Goal: Task Accomplishment & Management: Manage account settings

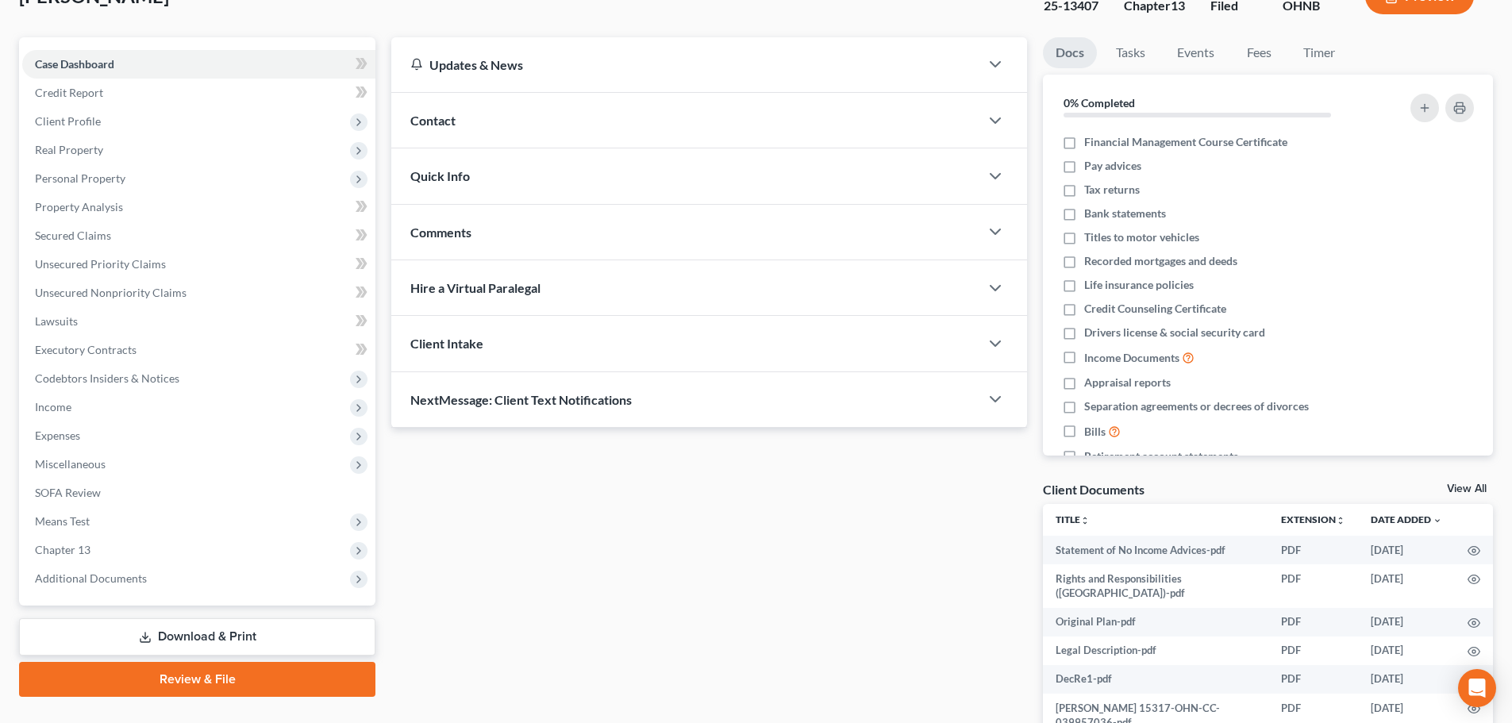
scroll to position [213, 0]
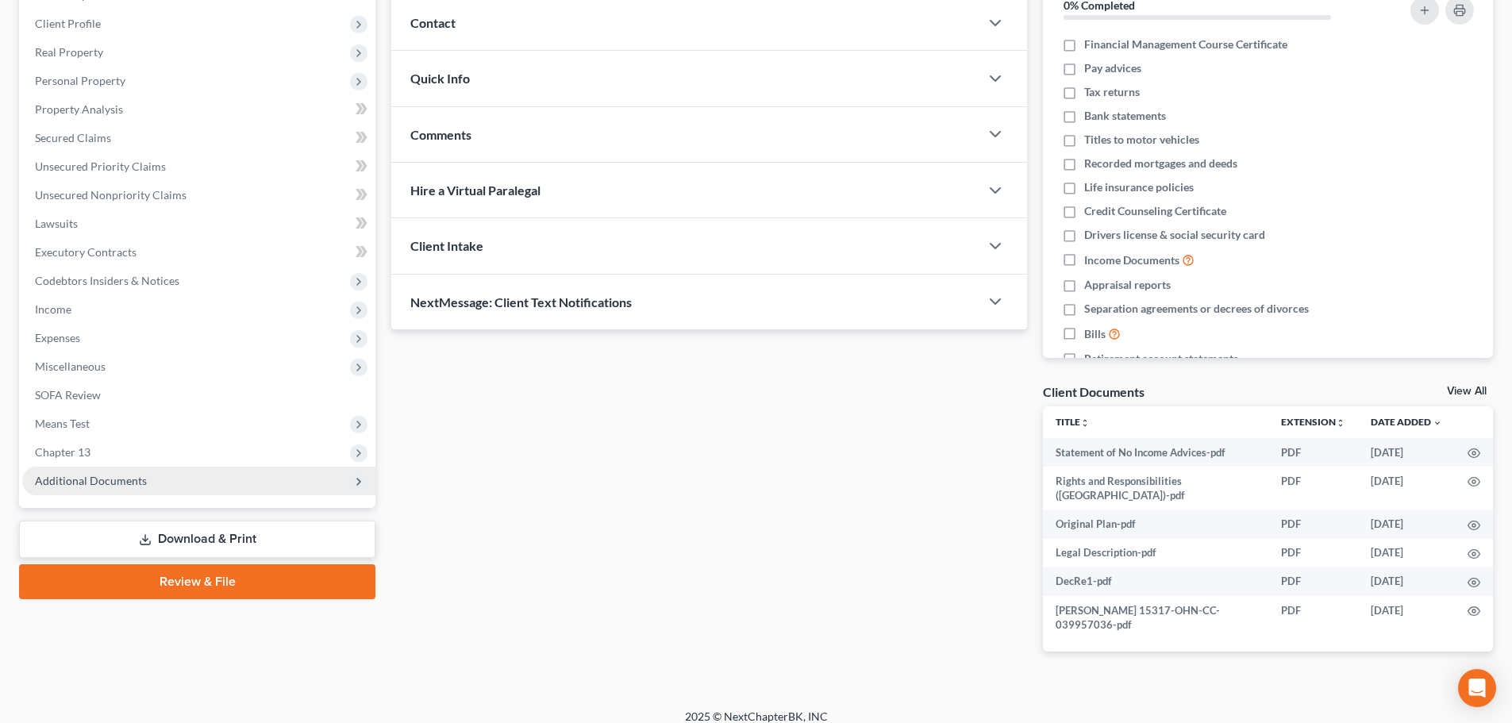
click at [137, 470] on span "Additional Documents" at bounding box center [198, 481] width 353 height 29
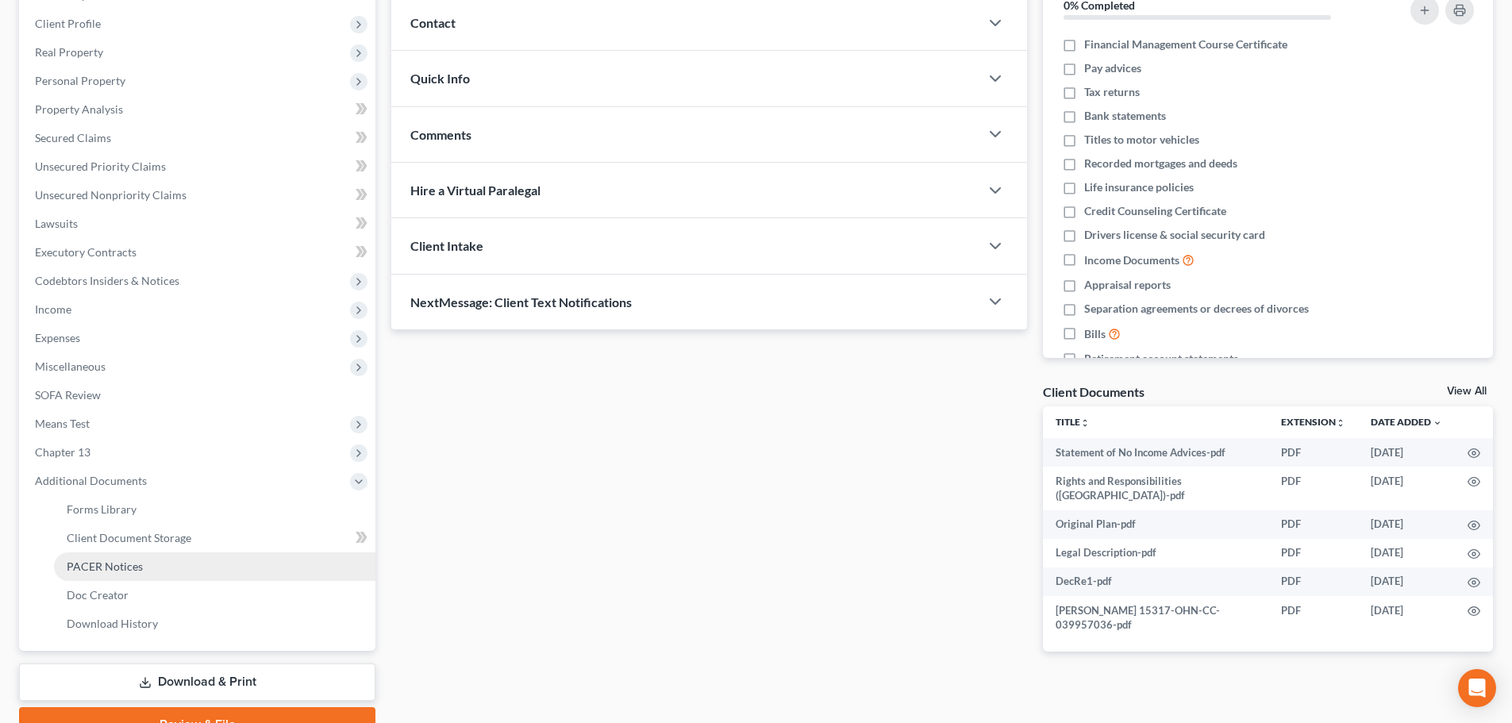
click at [125, 569] on span "PACER Notices" at bounding box center [105, 566] width 76 height 13
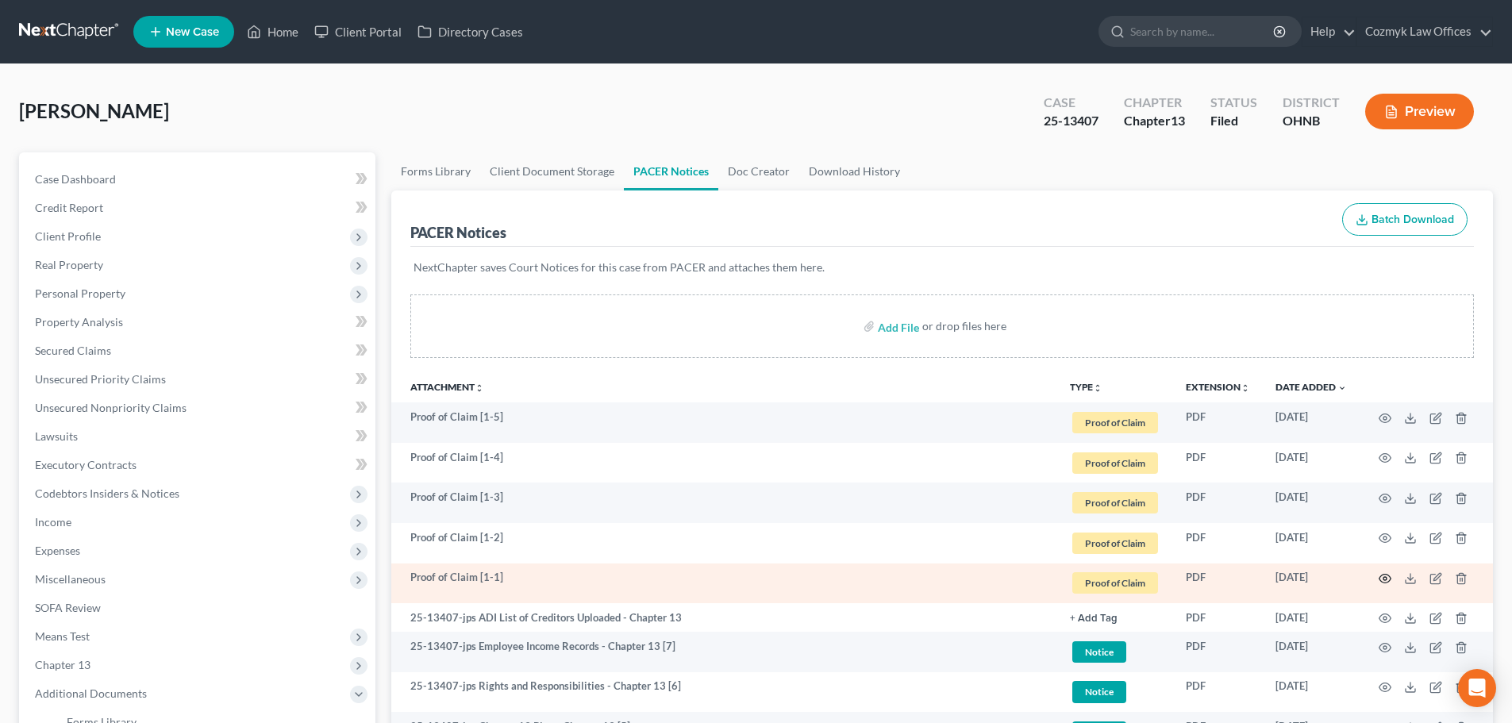
click at [1385, 576] on icon "button" at bounding box center [1385, 578] width 13 height 13
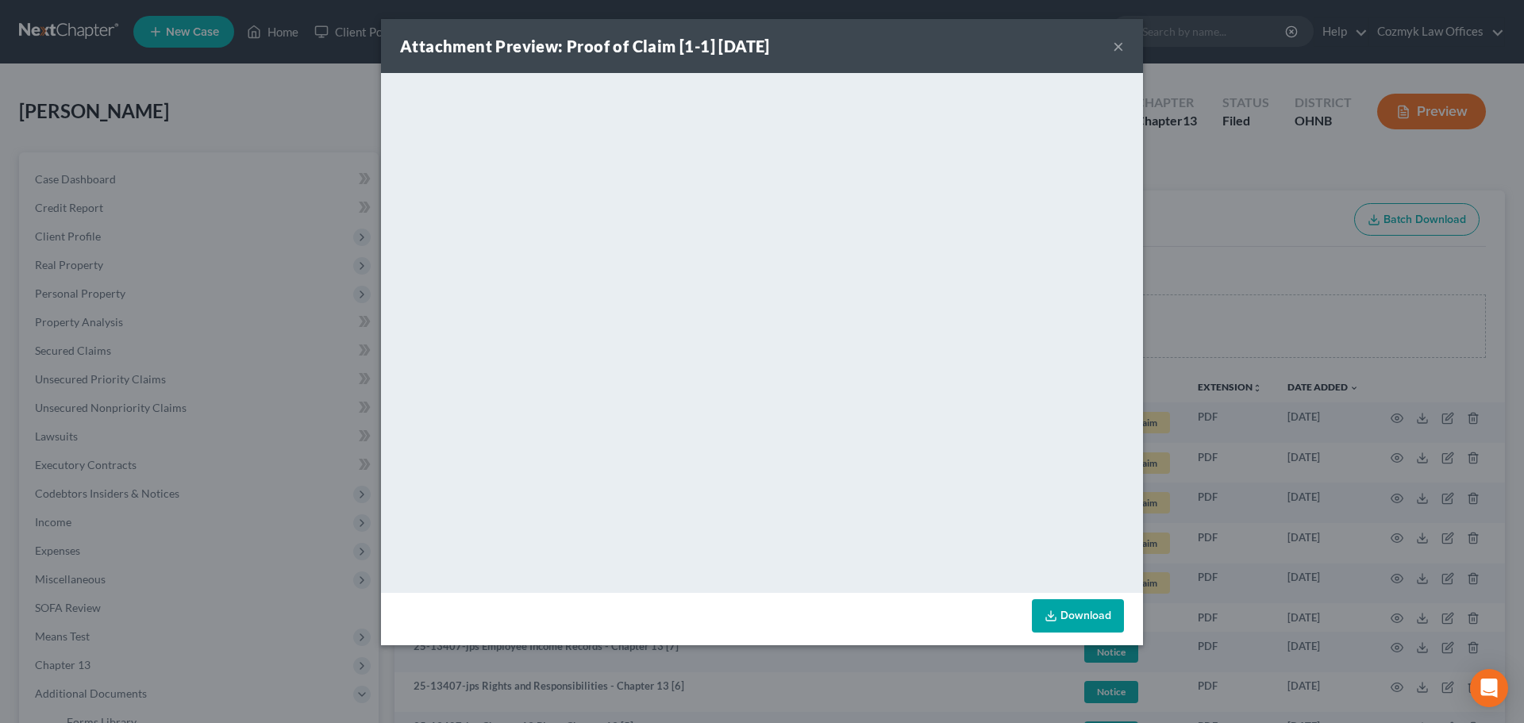
click at [1113, 40] on button "×" at bounding box center [1118, 46] width 11 height 19
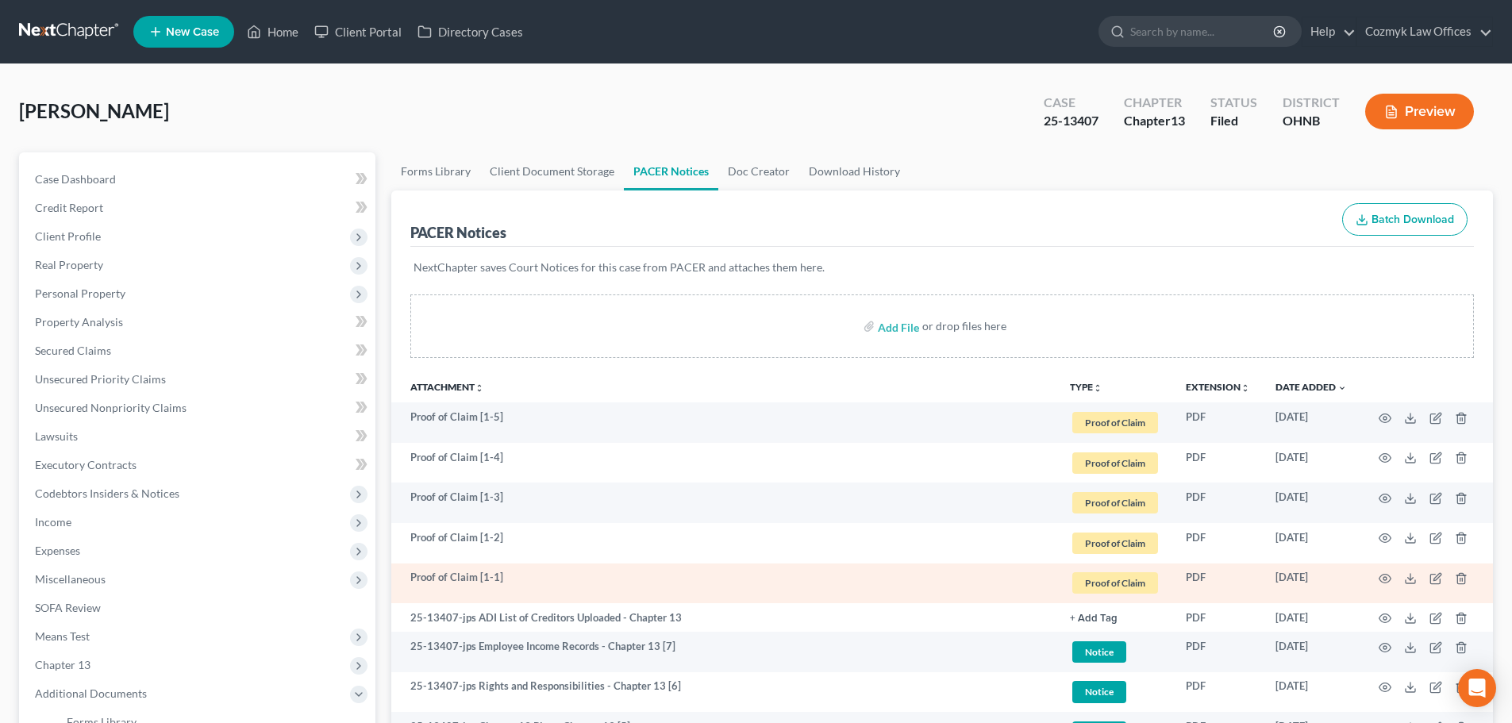
click at [1431, 564] on td at bounding box center [1426, 584] width 133 height 40
click at [1437, 577] on icon "button" at bounding box center [1436, 578] width 13 height 13
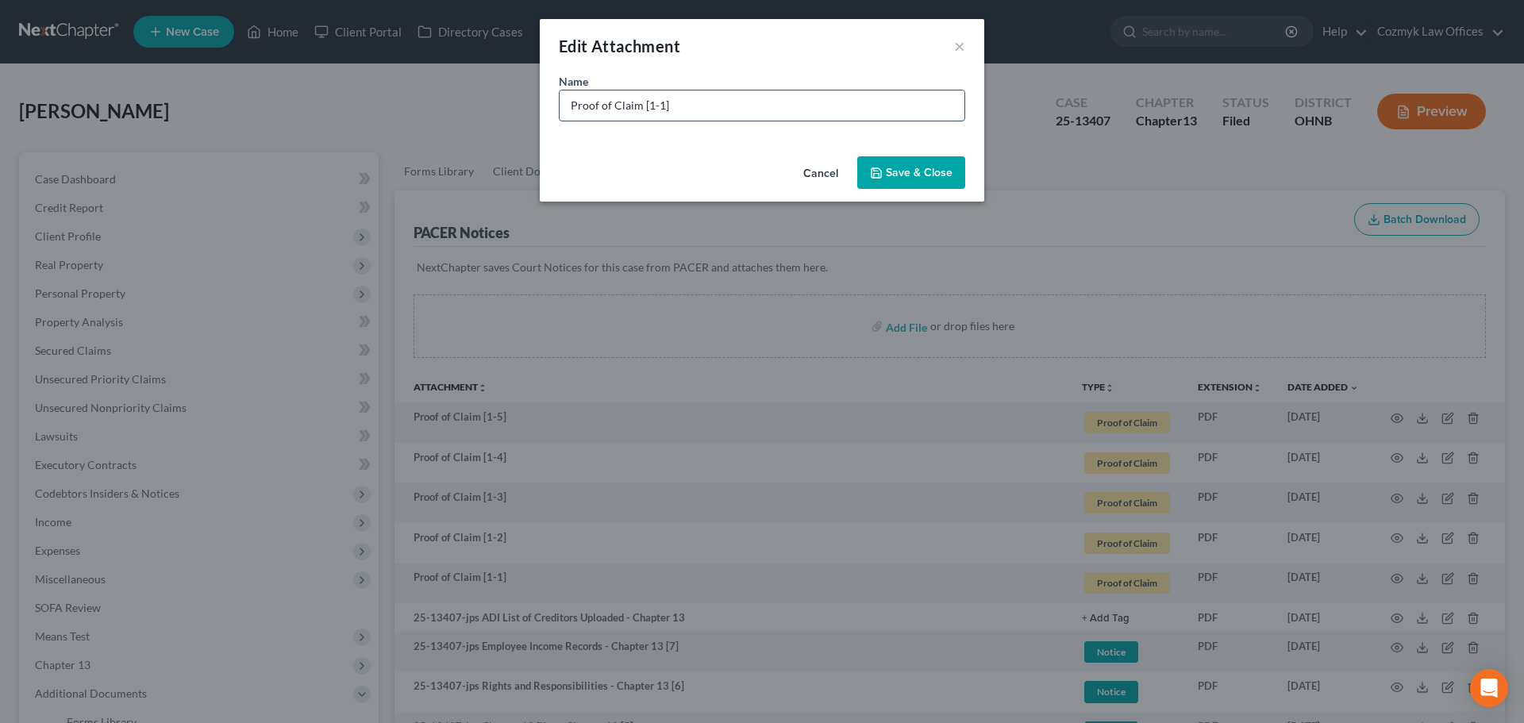
click at [726, 110] on input "Proof of Claim [1-1]" at bounding box center [762, 106] width 405 height 30
type input "Proof of Claim [1-1] HUD"
click at [881, 173] on icon "button" at bounding box center [876, 173] width 13 height 13
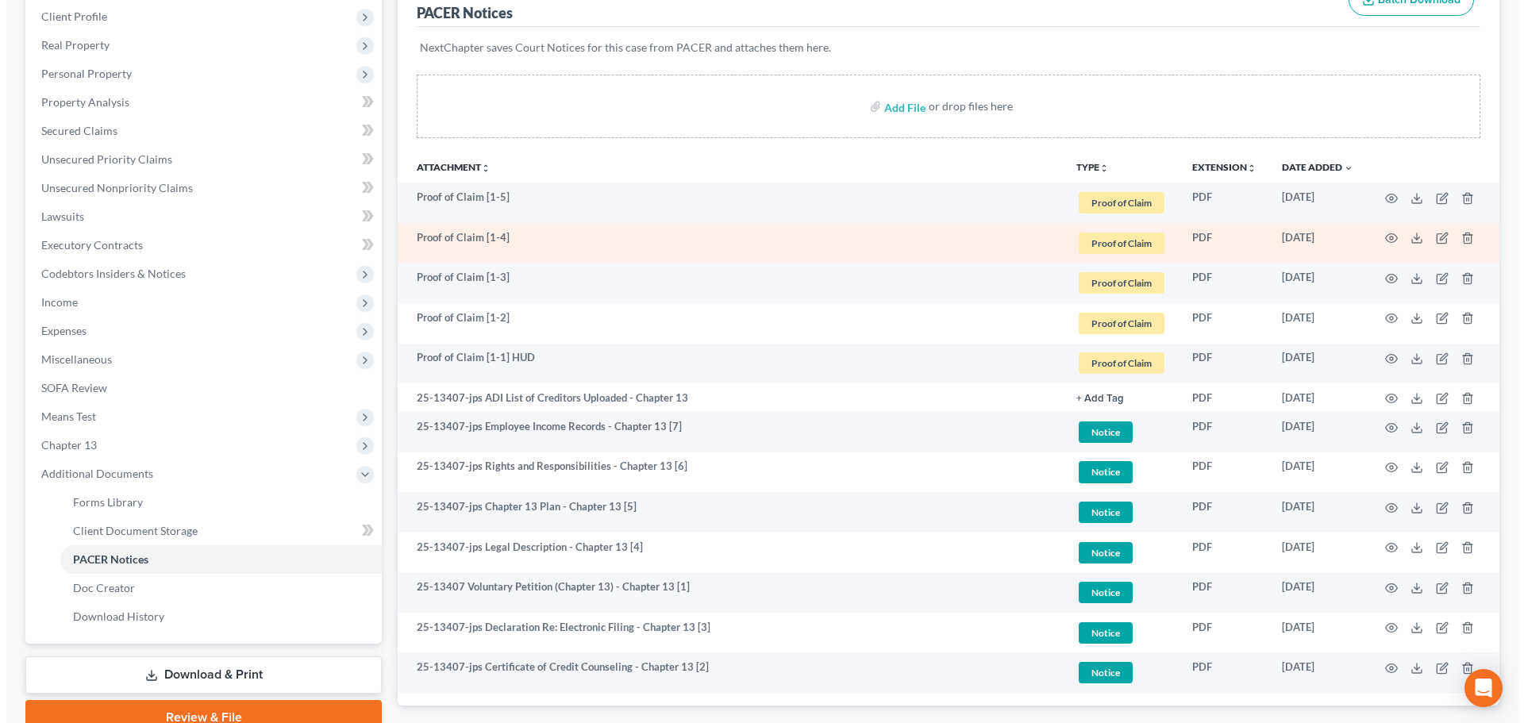
scroll to position [238, 0]
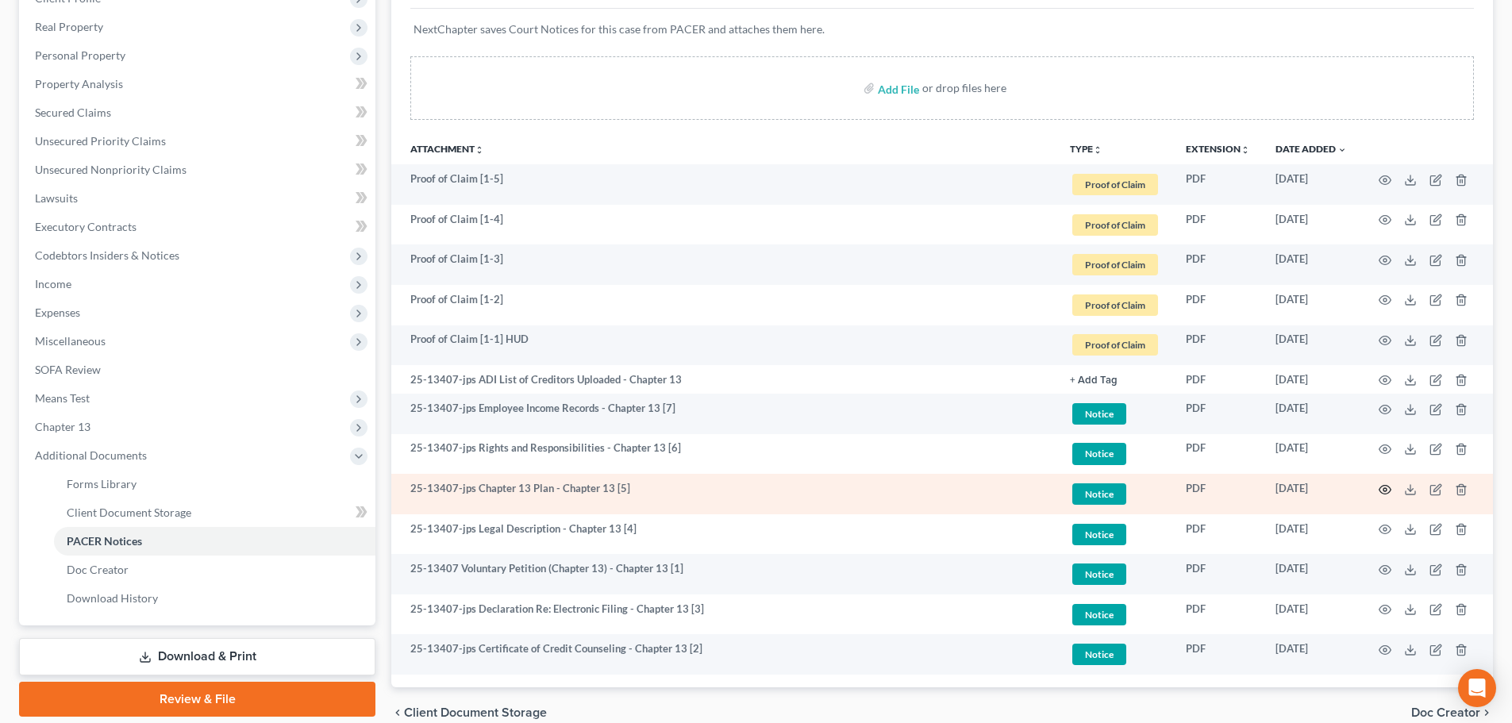
click at [1386, 489] on icon "button" at bounding box center [1385, 490] width 13 height 13
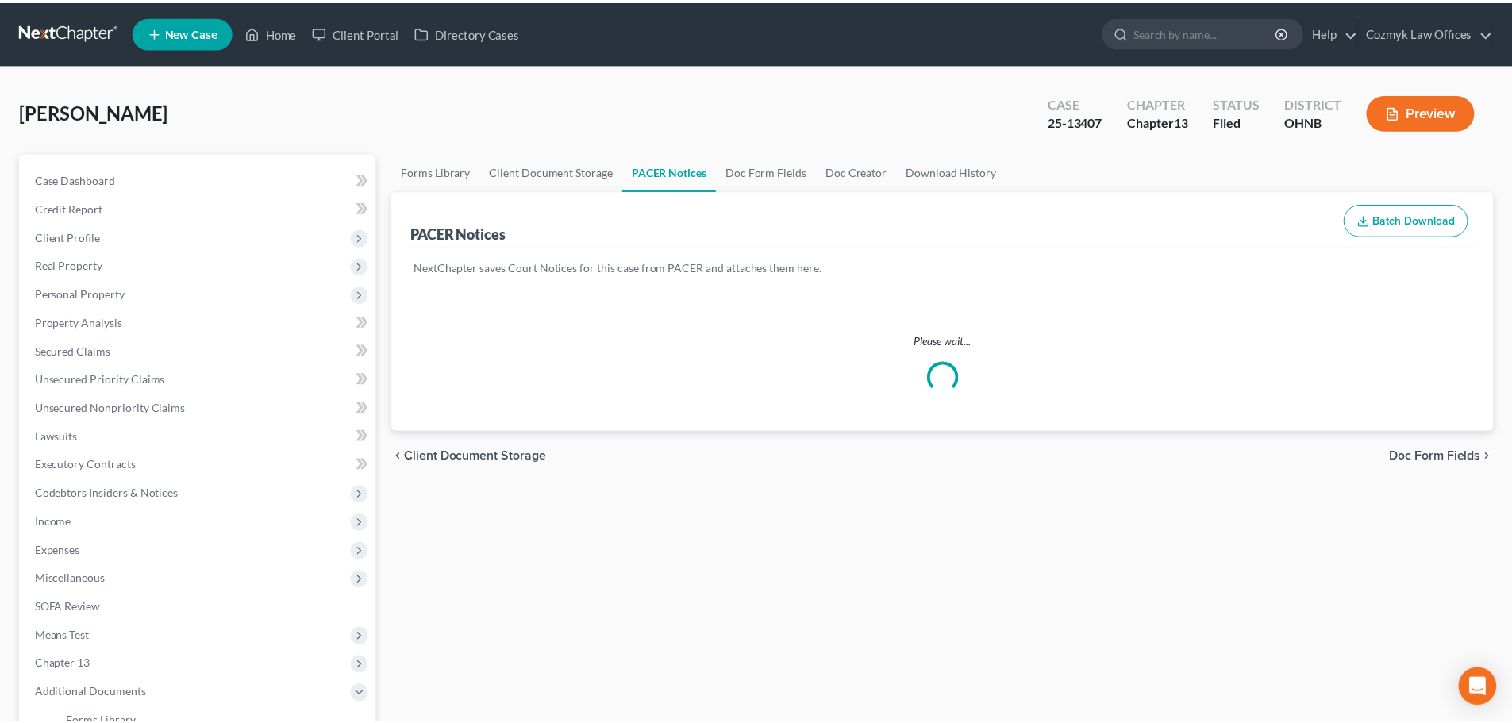
scroll to position [238, 0]
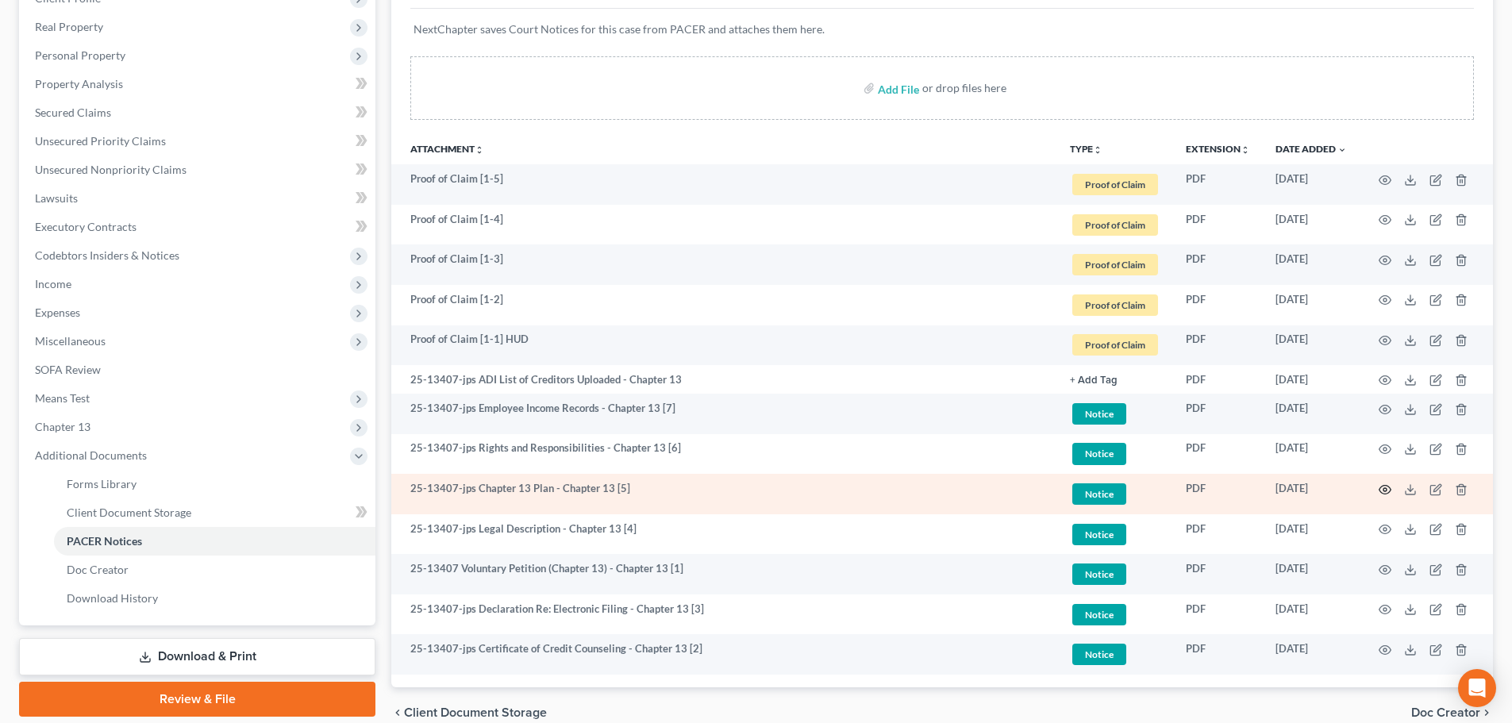
click at [1383, 495] on icon "button" at bounding box center [1385, 490] width 13 height 13
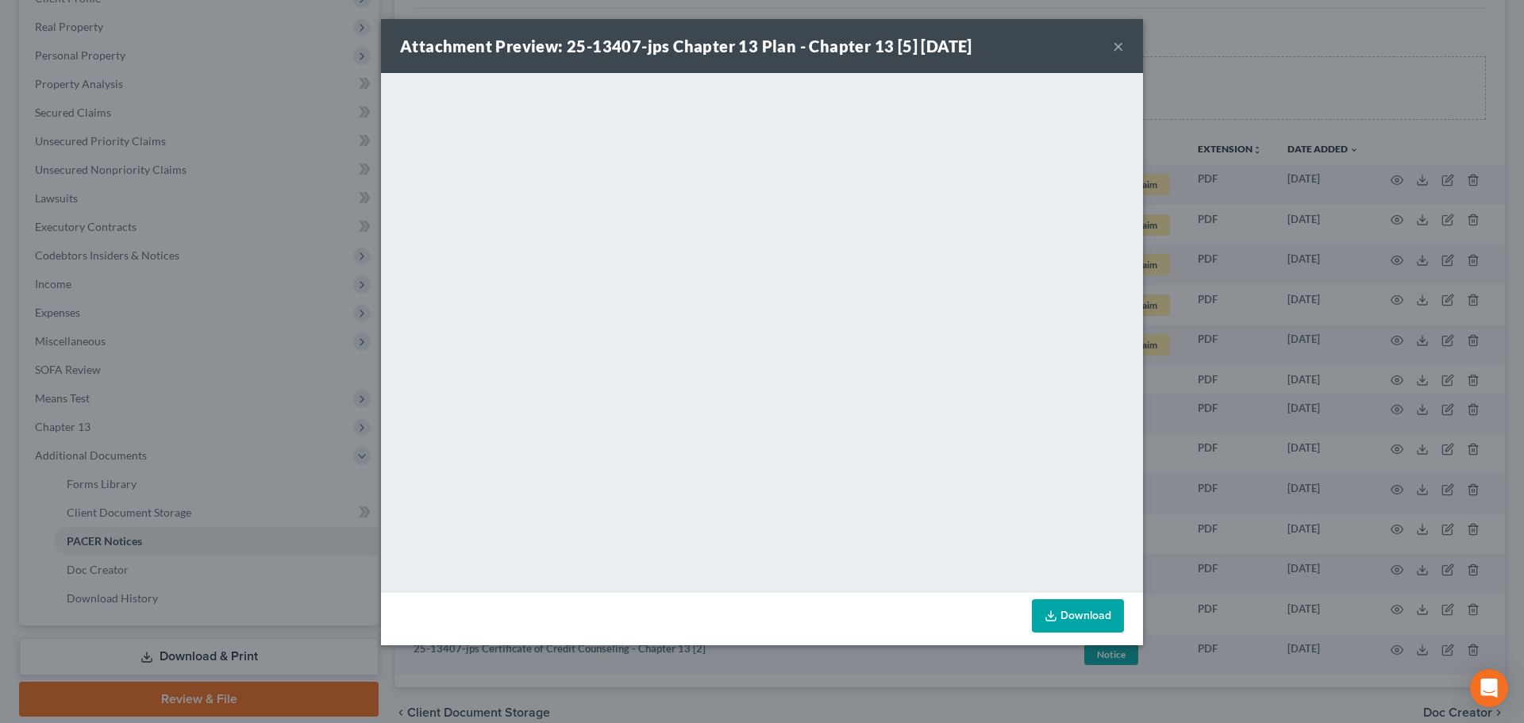
click at [1113, 47] on button "×" at bounding box center [1118, 46] width 11 height 19
